Goal: Task Accomplishment & Management: Use online tool/utility

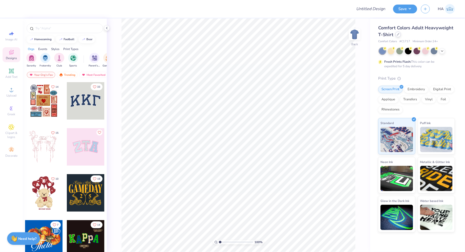
click at [399, 34] on icon at bounding box center [398, 34] width 3 height 3
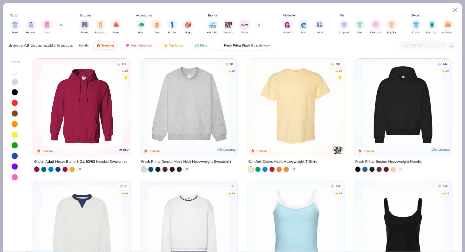
click at [425, 48] on input "text" at bounding box center [422, 46] width 39 height 6
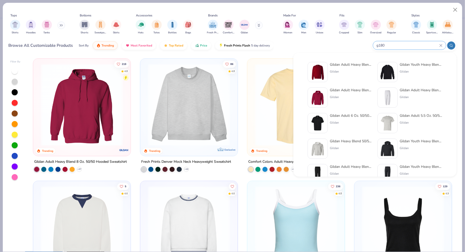
type input "g180"
click at [330, 70] on div "Gildan" at bounding box center [351, 71] width 43 height 5
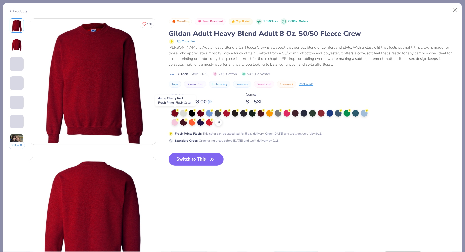
click at [177, 112] on circle at bounding box center [178, 111] width 4 height 4
click at [200, 114] on div at bounding box center [200, 113] width 7 height 7
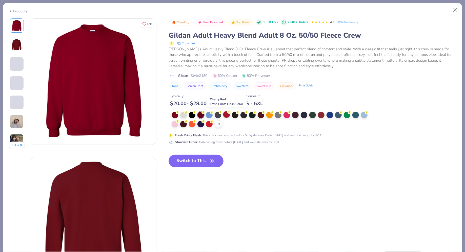
click at [230, 114] on div at bounding box center [226, 114] width 7 height 7
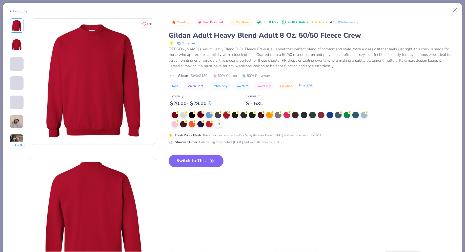
click at [203, 116] on div at bounding box center [200, 114] width 7 height 7
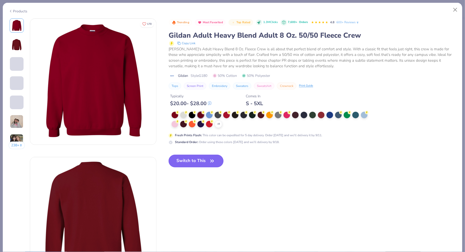
click at [199, 156] on button "Switch to This" at bounding box center [196, 161] width 55 height 13
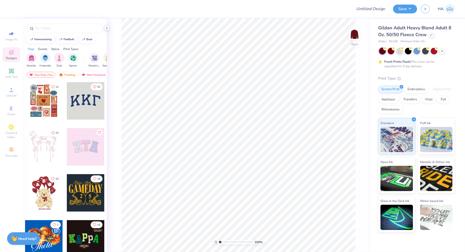
click at [107, 29] on polyline at bounding box center [106, 28] width 1 height 2
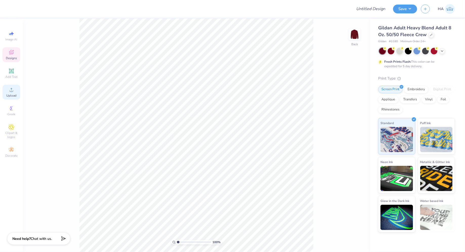
click at [11, 96] on span "Upload" at bounding box center [11, 96] width 10 height 4
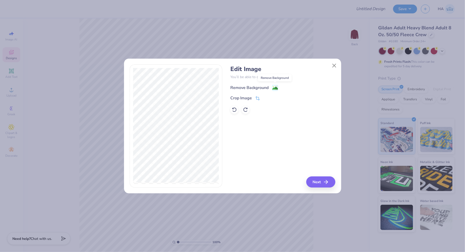
click at [273, 87] on image at bounding box center [275, 89] width 6 height 6
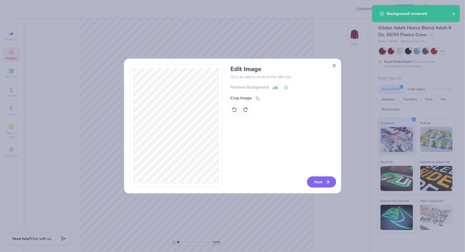
click at [327, 179] on button "Next" at bounding box center [321, 182] width 29 height 11
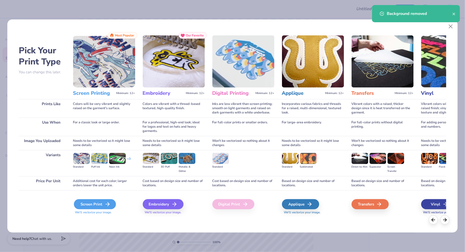
click at [94, 201] on div "Screen Print" at bounding box center [95, 204] width 42 height 10
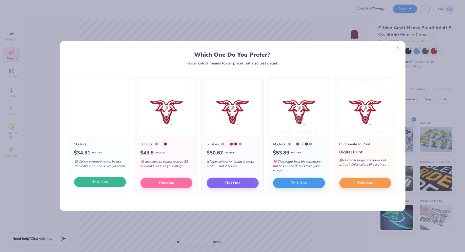
click at [106, 186] on button "This One" at bounding box center [100, 182] width 52 height 11
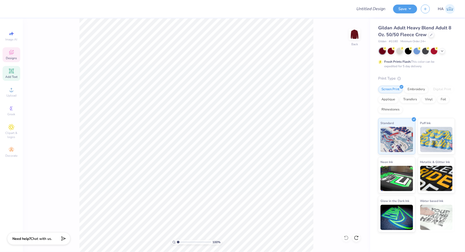
click at [3, 80] on div "Image AI Designs Add Text Upload Greek Clipart & logos Decorate" at bounding box center [12, 94] width 18 height 131
click at [8, 87] on div "Upload" at bounding box center [12, 92] width 18 height 15
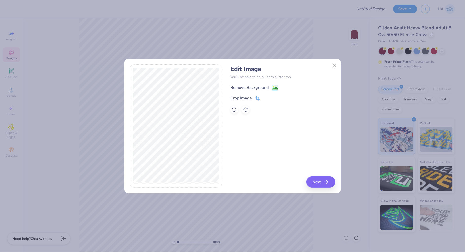
click at [274, 84] on div "Remove Background" at bounding box center [282, 87] width 105 height 6
click at [274, 85] on icon at bounding box center [275, 88] width 6 height 6
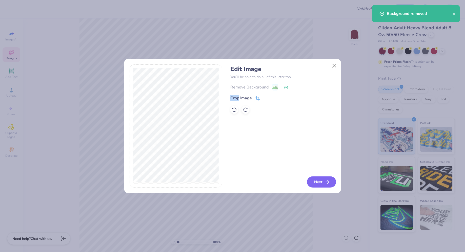
click at [319, 182] on button "Next" at bounding box center [321, 182] width 29 height 11
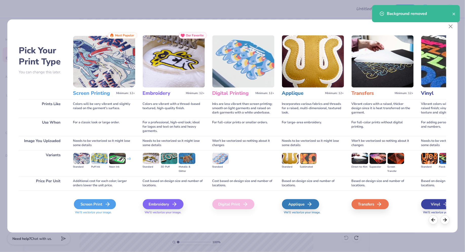
click at [112, 208] on div "Screen Print" at bounding box center [95, 204] width 42 height 10
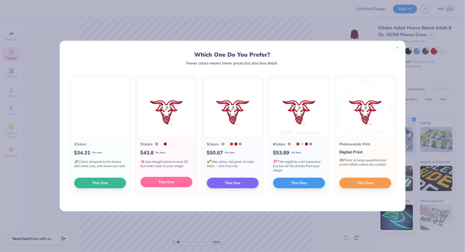
click at [175, 181] on button "This One" at bounding box center [166, 182] width 52 height 11
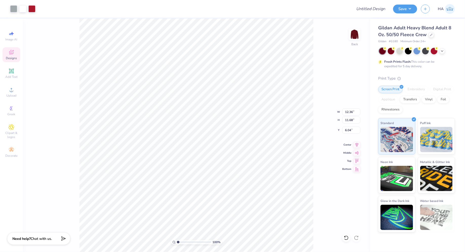
type input "3.02"
type input "2.85"
type input "3.00"
click at [34, 6] on div at bounding box center [31, 8] width 7 height 7
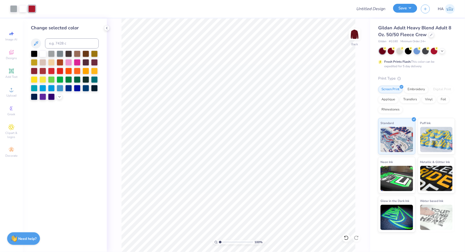
click at [408, 9] on button "Save" at bounding box center [405, 8] width 24 height 9
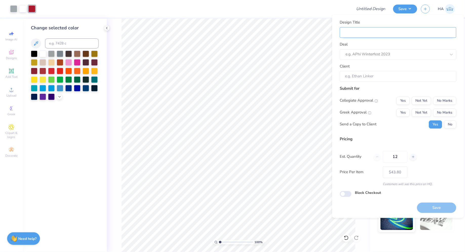
click at [381, 36] on input "Design Title" at bounding box center [398, 32] width 116 height 11
type input "W"
type input "WP"
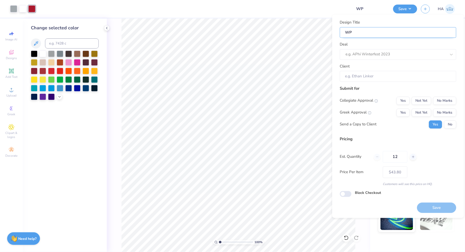
type input "WPI"
type input "WPI S"
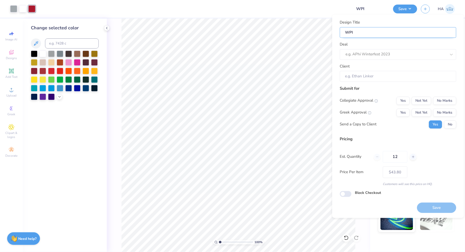
type input "WPI S"
type input "WPI SG"
type input "WPI SGA"
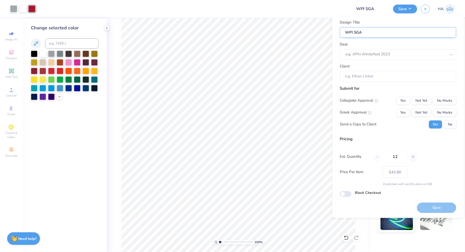
type input "WPI SGA"
type input "WPI SGA M"
type input "WPI SGA Me"
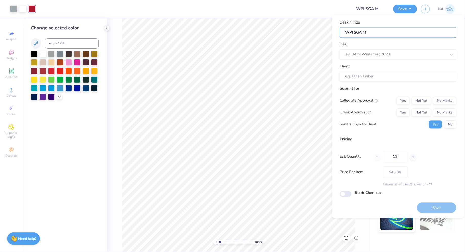
type input "WPI SGA Me"
type input "WPI SGA Mer"
type input "WPI SGA Merc"
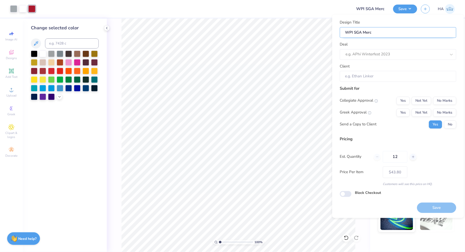
type input "WPI SGA Merch"
type input "WPI SGA Merch!"
click at [383, 50] on div "e.g. APhi Winterfest 2023" at bounding box center [398, 54] width 116 height 11
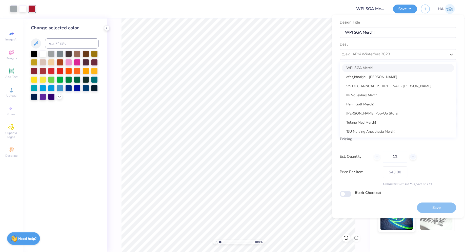
click at [376, 69] on div "WPI SGA Merch!" at bounding box center [398, 68] width 112 height 8
type input "Jesicca Revis"
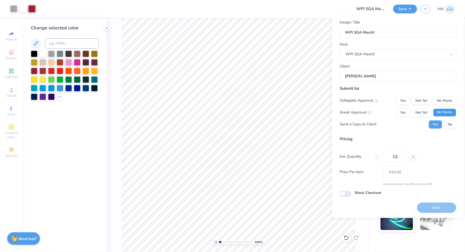
click at [449, 115] on button "No Marks" at bounding box center [444, 113] width 23 height 8
click at [419, 102] on button "Not Yet" at bounding box center [421, 101] width 19 height 8
click at [440, 207] on button "Save" at bounding box center [436, 208] width 39 height 10
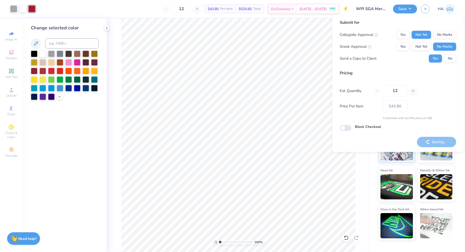
type input "– –"
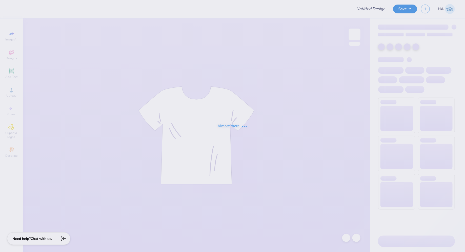
type input "WPI SGA Merch!"
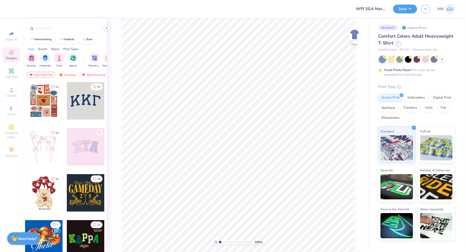
click at [399, 42] on icon at bounding box center [398, 43] width 2 height 2
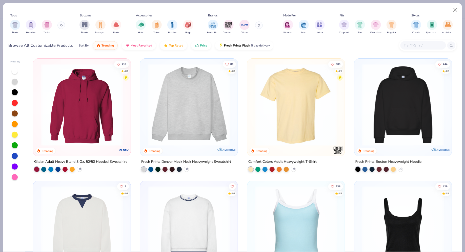
click at [412, 43] on input "text" at bounding box center [422, 46] width 39 height 6
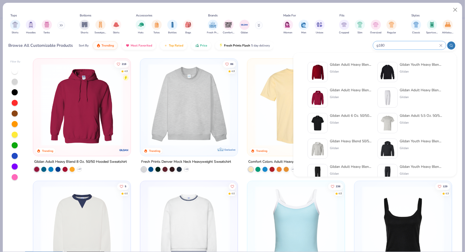
type input "g180"
click at [360, 68] on div "Gildan Adult Heavy Blend Adult 8 Oz. 50/50 Fleece Crew Gildan" at bounding box center [351, 72] width 43 height 20
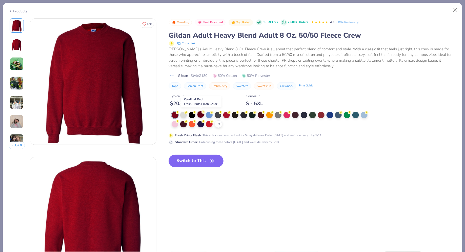
click at [200, 114] on div at bounding box center [200, 114] width 7 height 7
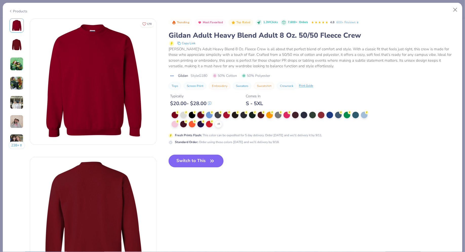
click at [197, 162] on button "Switch to This" at bounding box center [196, 161] width 55 height 13
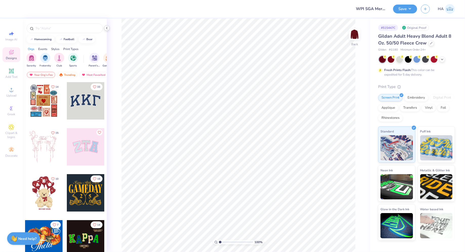
click at [107, 28] on icon at bounding box center [107, 28] width 4 height 4
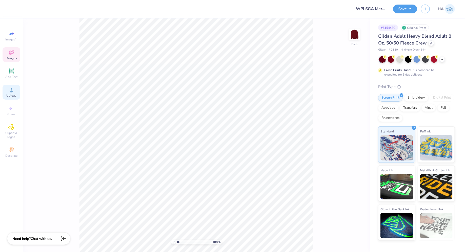
click at [9, 95] on span "Upload" at bounding box center [11, 96] width 10 height 4
click at [419, 100] on div "Embroidery" at bounding box center [416, 97] width 24 height 8
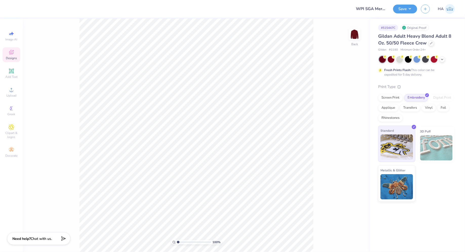
click at [388, 131] on span "Standard" at bounding box center [386, 130] width 13 height 5
click at [14, 96] on span "Upload" at bounding box center [11, 96] width 10 height 4
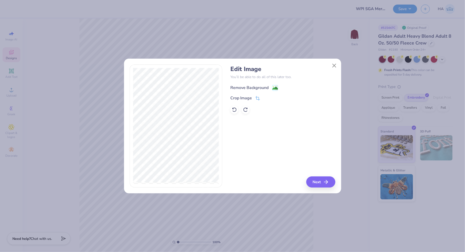
click at [276, 88] on image at bounding box center [275, 89] width 6 height 6
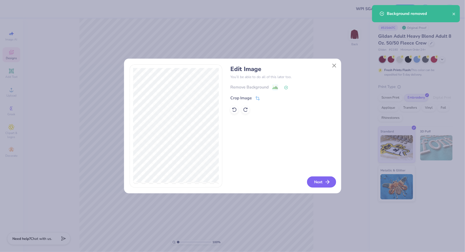
click at [331, 184] on button "Next" at bounding box center [321, 182] width 29 height 11
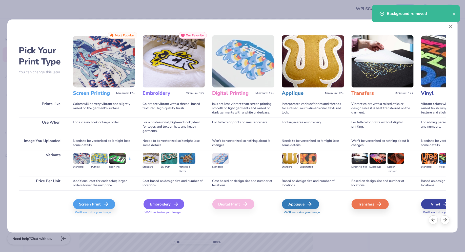
click at [170, 200] on div "Embroidery" at bounding box center [164, 204] width 41 height 10
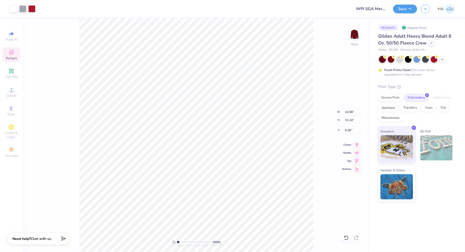
type input "3.92"
type input "3.66"
type input "3.00"
click at [347, 111] on input "3.92" at bounding box center [351, 112] width 18 height 7
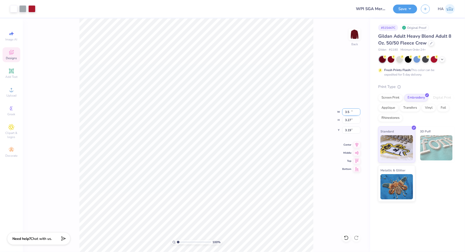
type input "3.50"
type input "3.27"
type input "3.00"
click at [402, 9] on button "Save" at bounding box center [405, 8] width 24 height 9
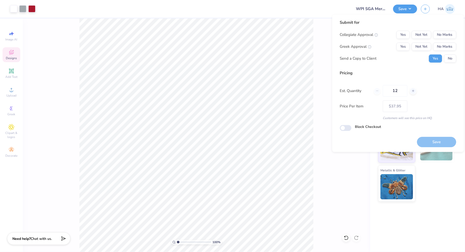
click at [440, 52] on div "Collegiate Approval Yes Not Yet No Marks Greek Approval Yes Not Yet No Marks Se…" at bounding box center [398, 47] width 116 height 32
click at [440, 49] on button "No Marks" at bounding box center [444, 47] width 23 height 8
click at [422, 35] on button "Not Yet" at bounding box center [421, 35] width 19 height 8
click at [437, 141] on button "Save" at bounding box center [436, 142] width 39 height 10
type input "– –"
